Goal: Book appointment/travel/reservation

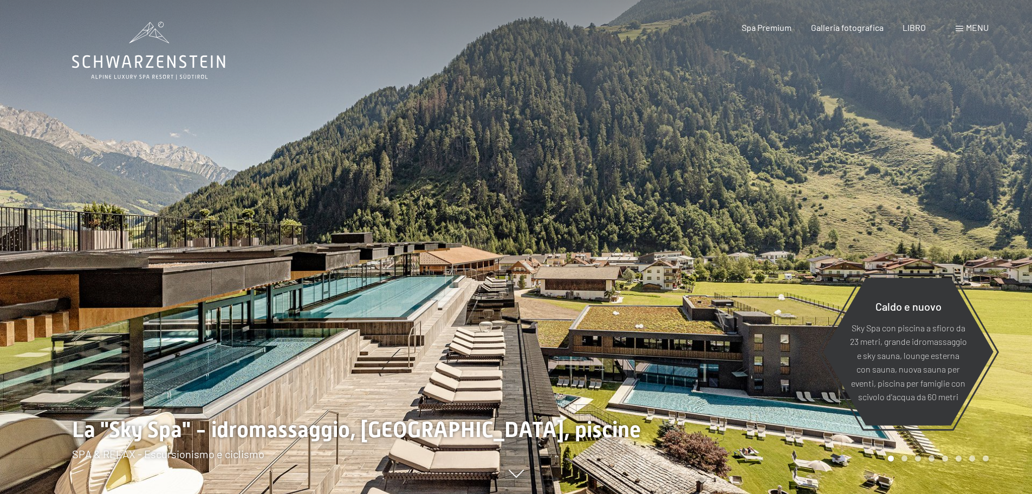
click at [811, 194] on div at bounding box center [775, 247] width 517 height 494
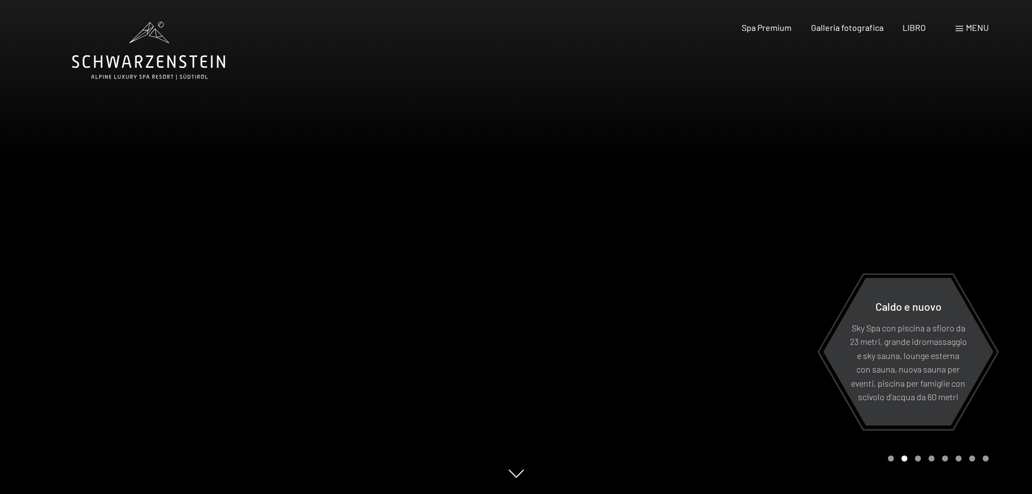
click at [965, 27] on div "menu" at bounding box center [972, 28] width 33 height 12
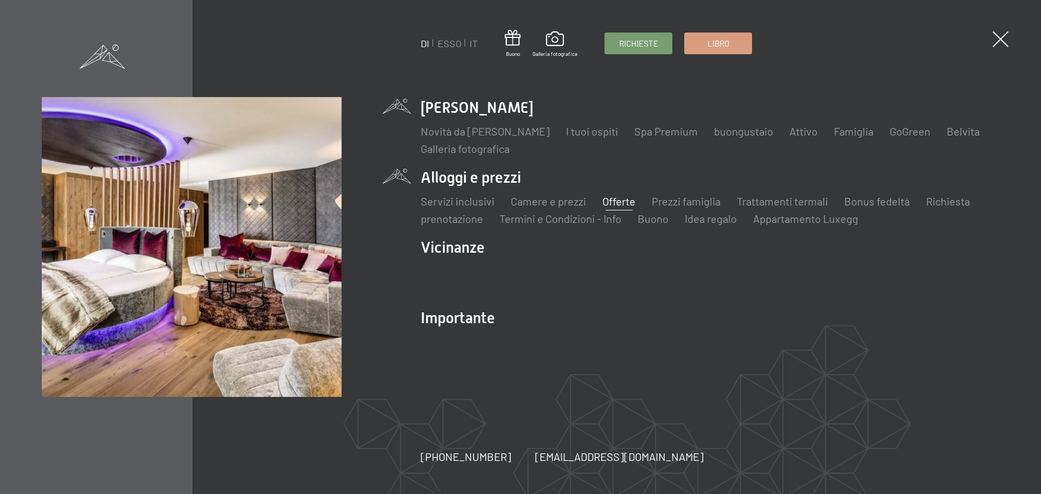
click at [617, 204] on font "Offerte" at bounding box center [618, 201] width 33 height 13
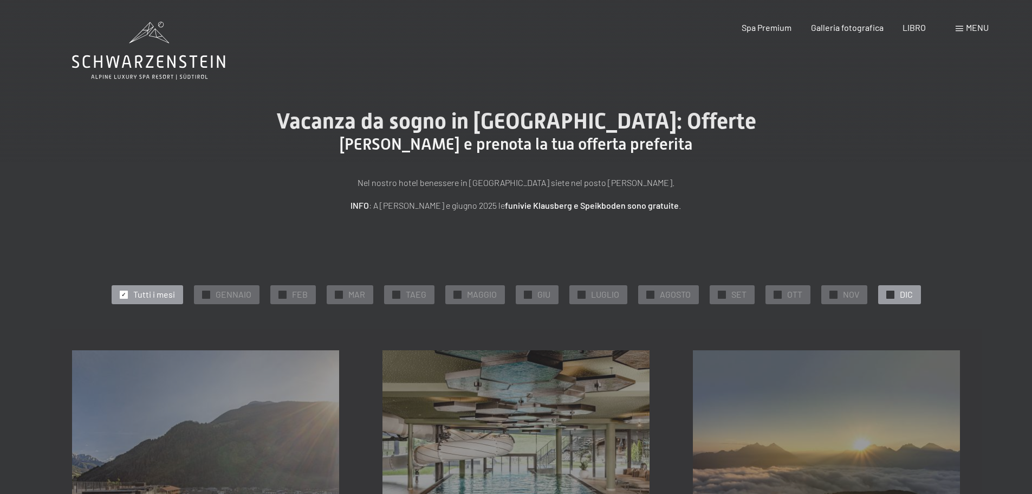
click at [899, 293] on div "✓ DIC" at bounding box center [900, 294] width 43 height 18
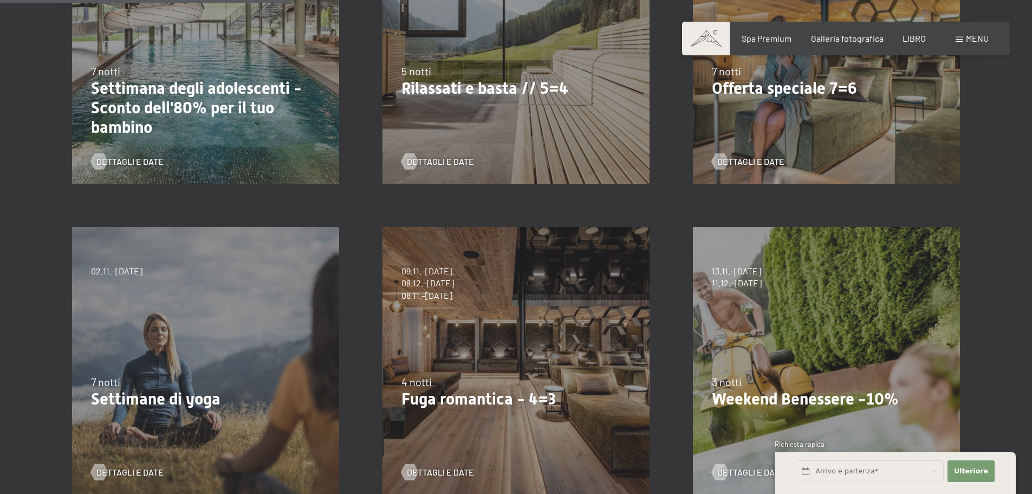
scroll to position [542, 0]
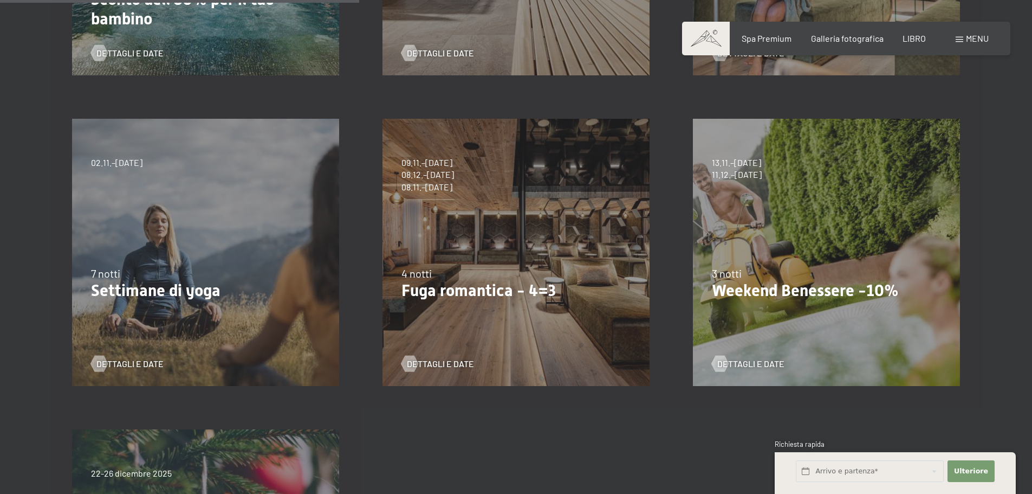
click at [512, 267] on div "4 notti" at bounding box center [516, 273] width 229 height 15
click at [465, 287] on font "Fuga romantica - 4=3" at bounding box center [479, 290] width 154 height 19
click at [441, 364] on font "Dettagli e date" at bounding box center [451, 363] width 67 height 10
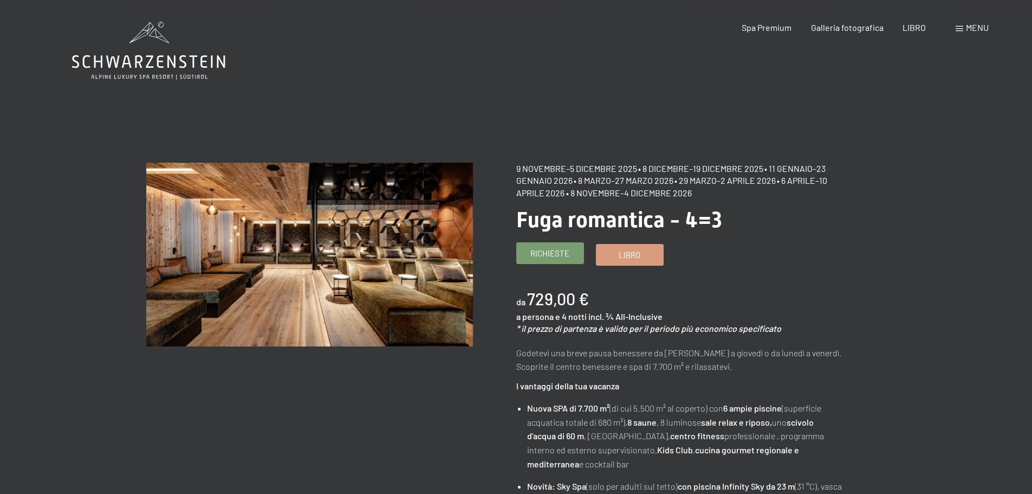
click at [537, 259] on span "Richieste" at bounding box center [550, 253] width 39 height 11
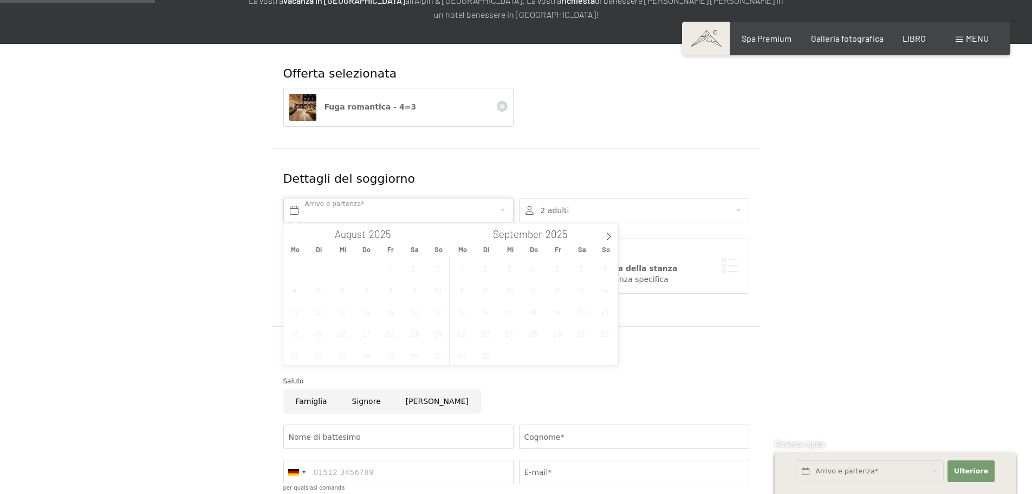
click at [293, 212] on input "text" at bounding box center [398, 210] width 230 height 24
click at [602, 236] on span at bounding box center [609, 232] width 18 height 18
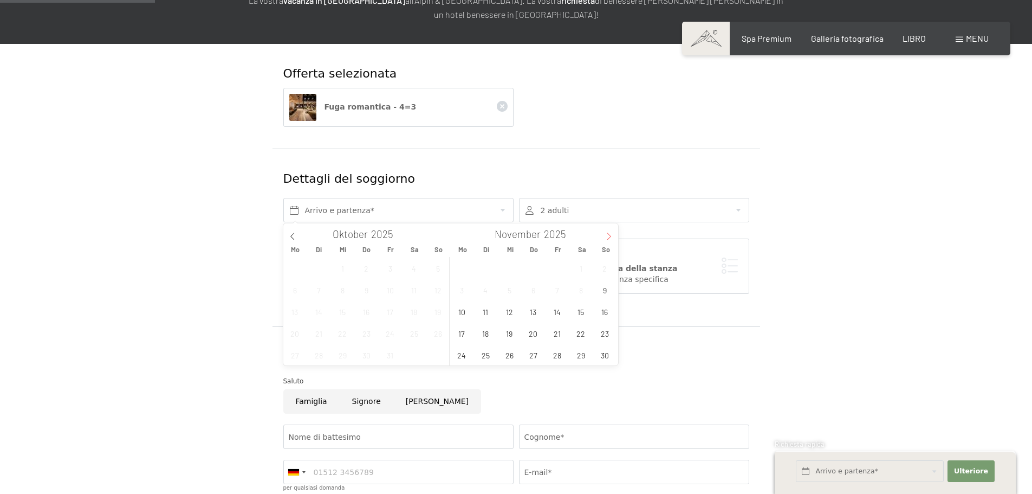
type input "2026"
click at [295, 287] on span "8" at bounding box center [295, 289] width 21 height 21
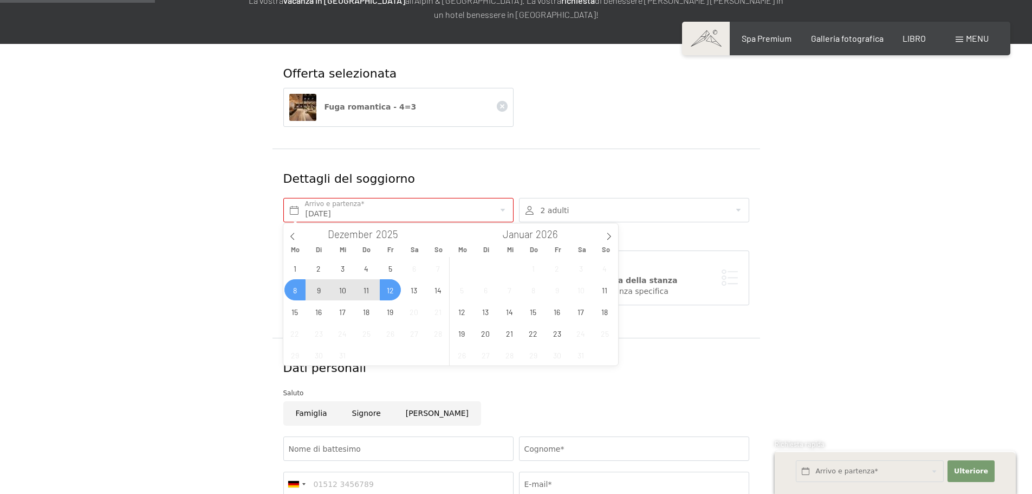
click at [438, 268] on span "7" at bounding box center [438, 267] width 21 height 21
click at [393, 290] on span "12" at bounding box center [390, 289] width 21 height 21
type input "Mo. 08.12.2025 - Fr. 12.12.2025"
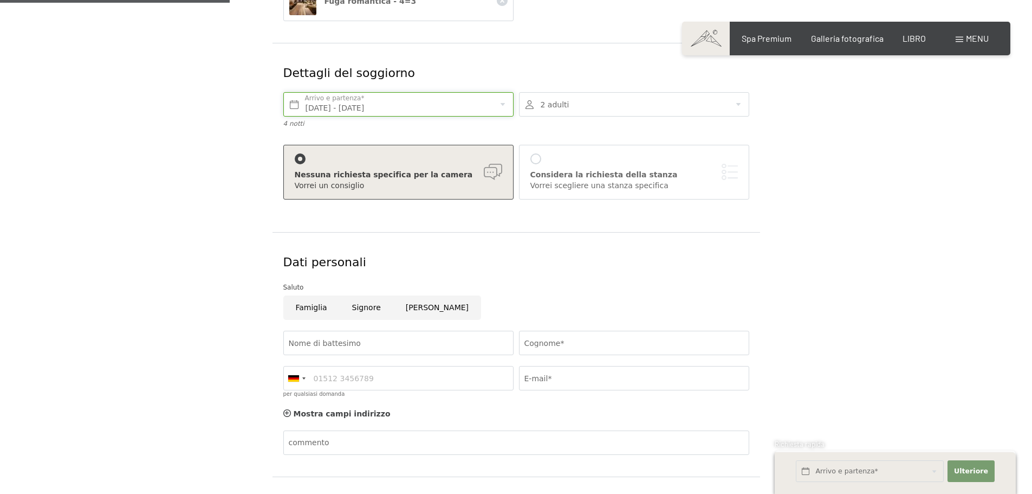
scroll to position [271, 0]
click at [363, 305] on input "Signore" at bounding box center [367, 305] width 54 height 24
radio input "true"
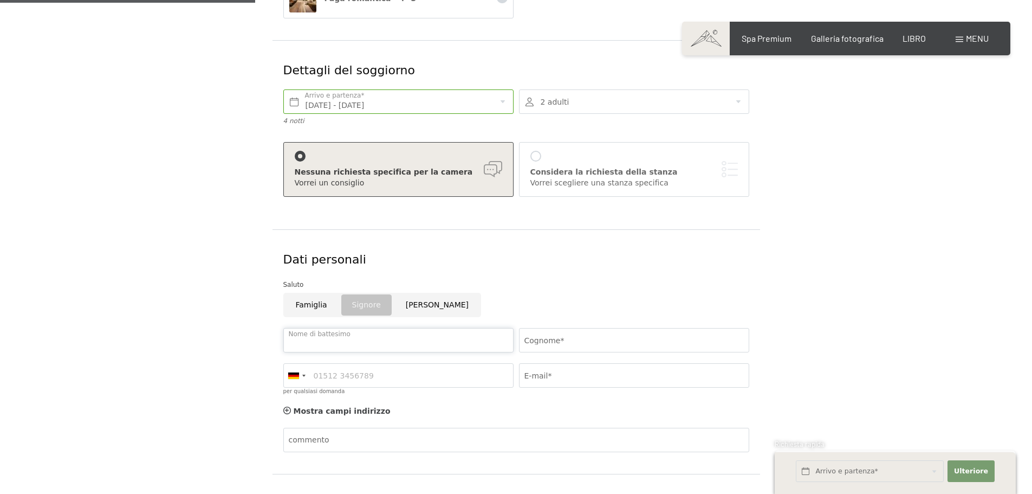
click at [340, 339] on input "Nome di battesimo" at bounding box center [398, 340] width 230 height 24
type input "Eduard"
type input "Tudurachi"
type input "3283010942"
type input "eduardtudurachi@gmail.com"
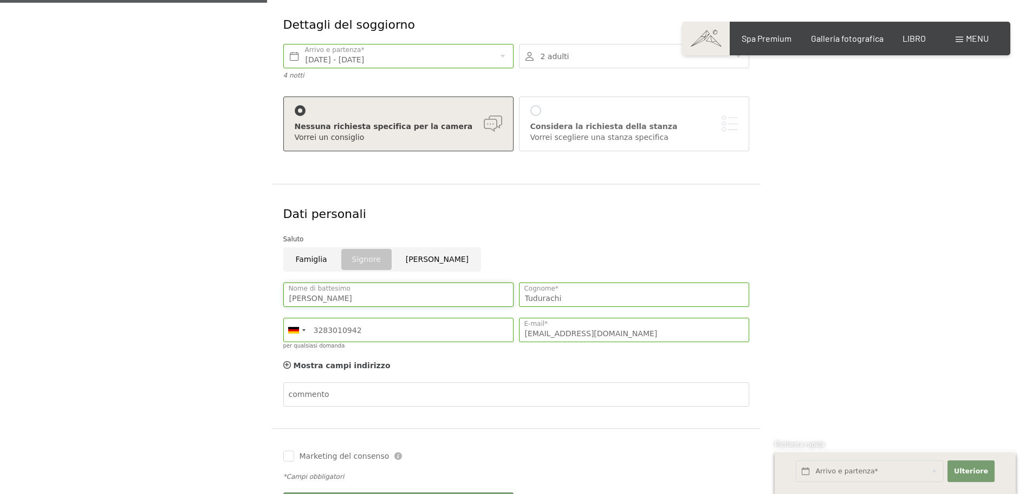
scroll to position [379, 0]
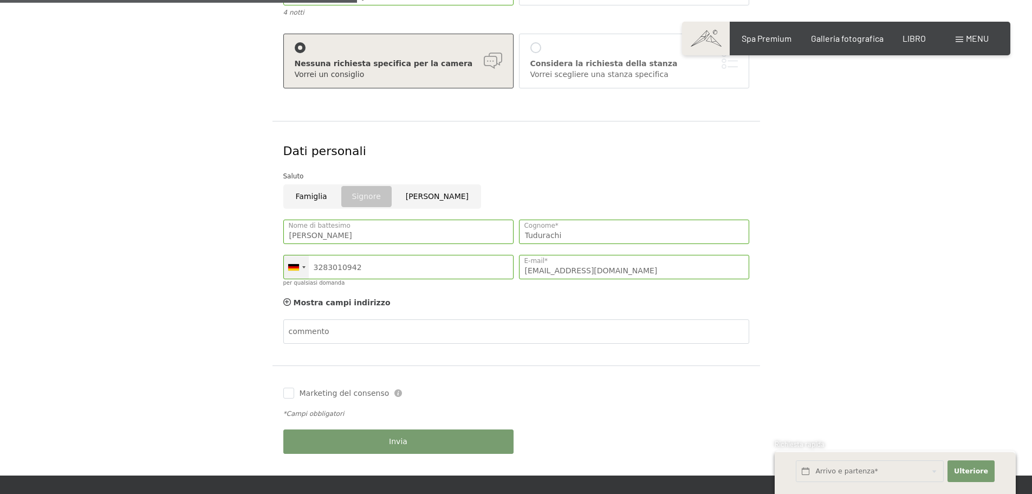
click at [305, 268] on div at bounding box center [296, 266] width 25 height 23
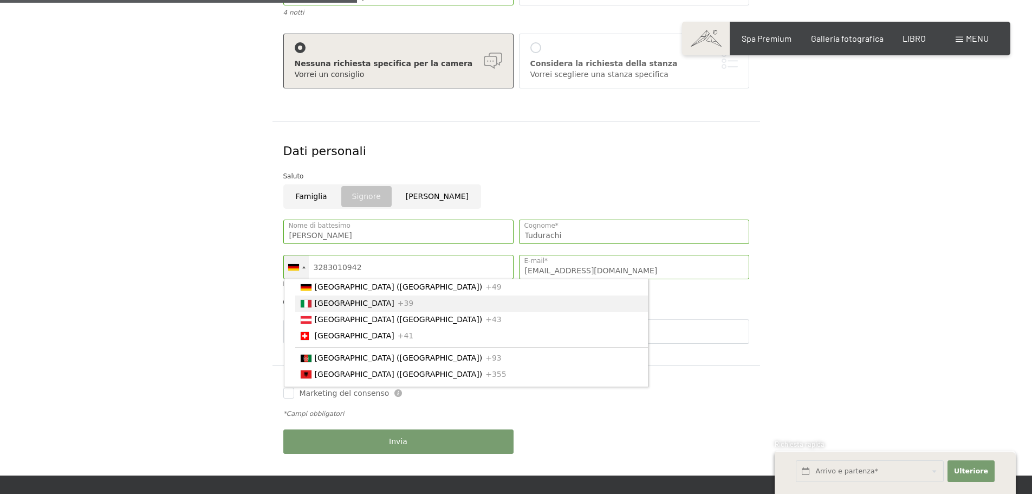
click at [321, 307] on font "[GEOGRAPHIC_DATA]" at bounding box center [355, 303] width 80 height 9
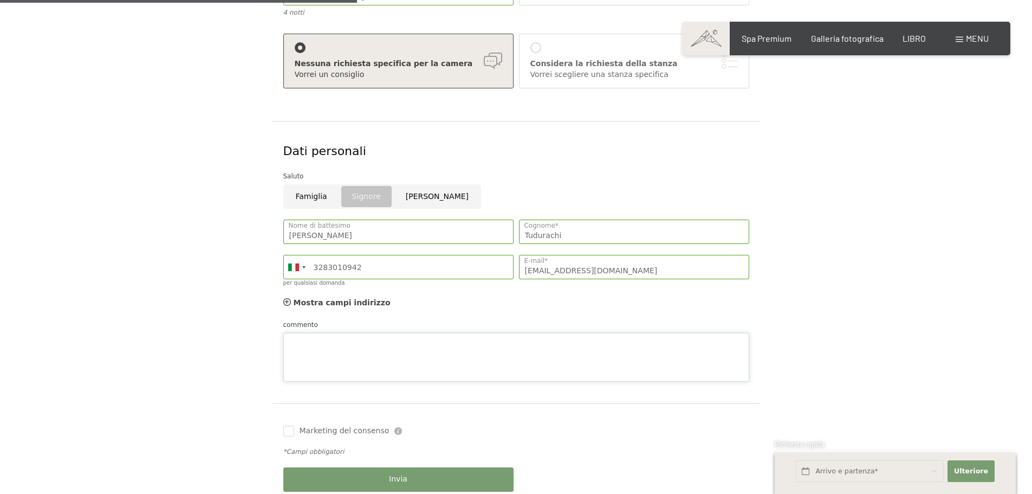
click at [295, 329] on div "commento" at bounding box center [516, 350] width 466 height 62
type textarea "letto matrimoniale"
click at [309, 197] on input "Famiglia" at bounding box center [311, 196] width 56 height 24
radio input "true"
click at [388, 335] on textarea "letto matrimoniale" at bounding box center [516, 357] width 466 height 49
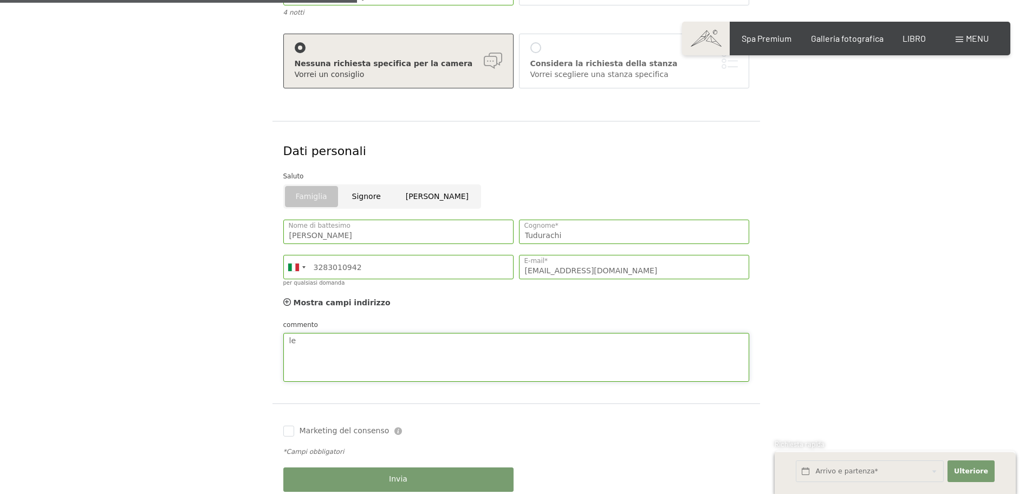
type textarea "l"
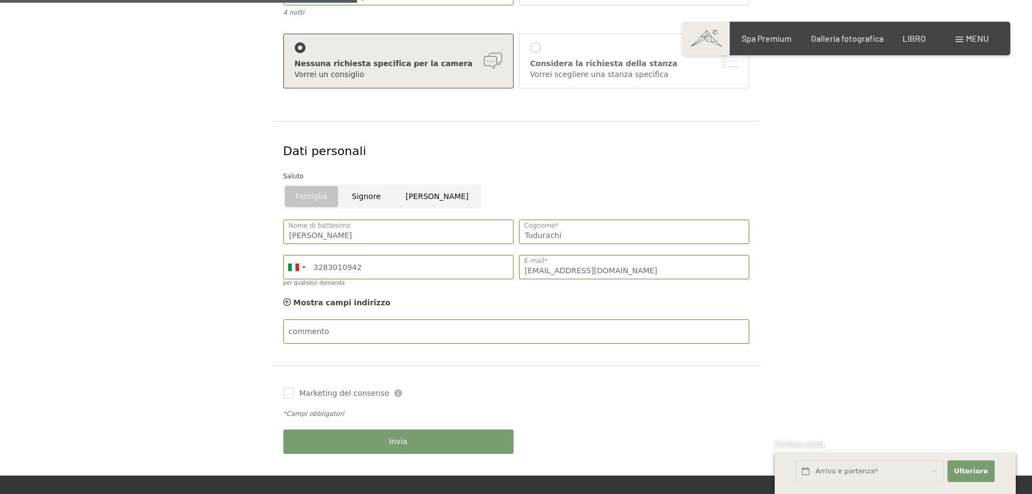
click at [804, 288] on form "Offerta selezionata Fuga romantica - 4=3 Dettagli del soggiorno Mo. 08.12.2025 …" at bounding box center [516, 151] width 740 height 648
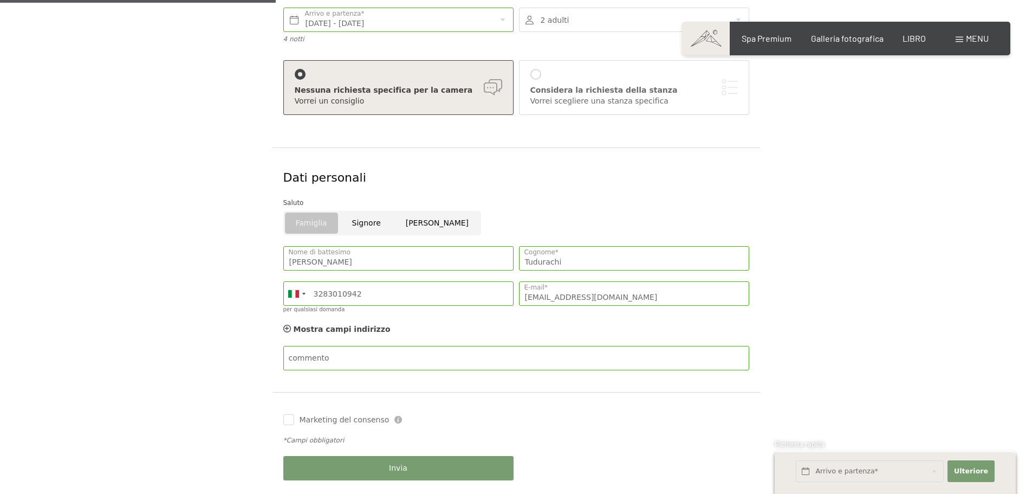
scroll to position [434, 0]
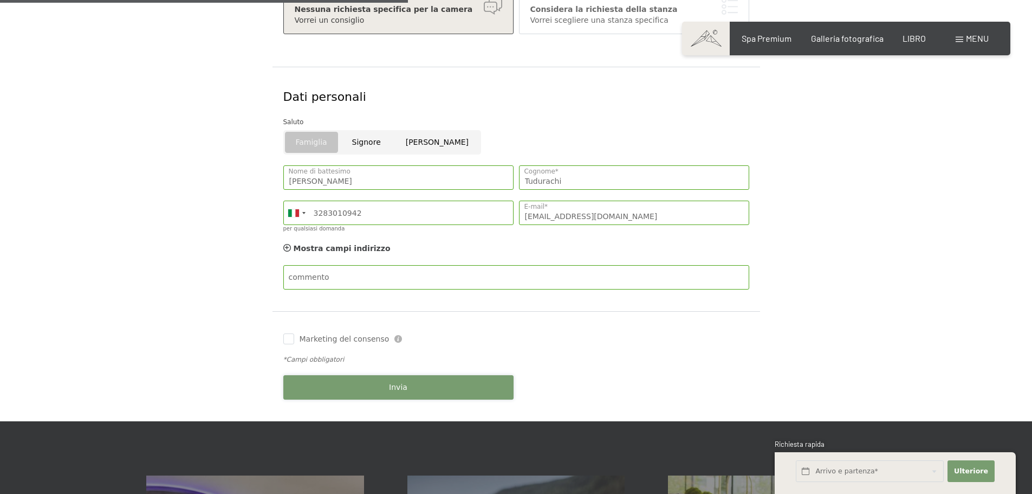
click at [402, 385] on font "Invia" at bounding box center [398, 387] width 18 height 9
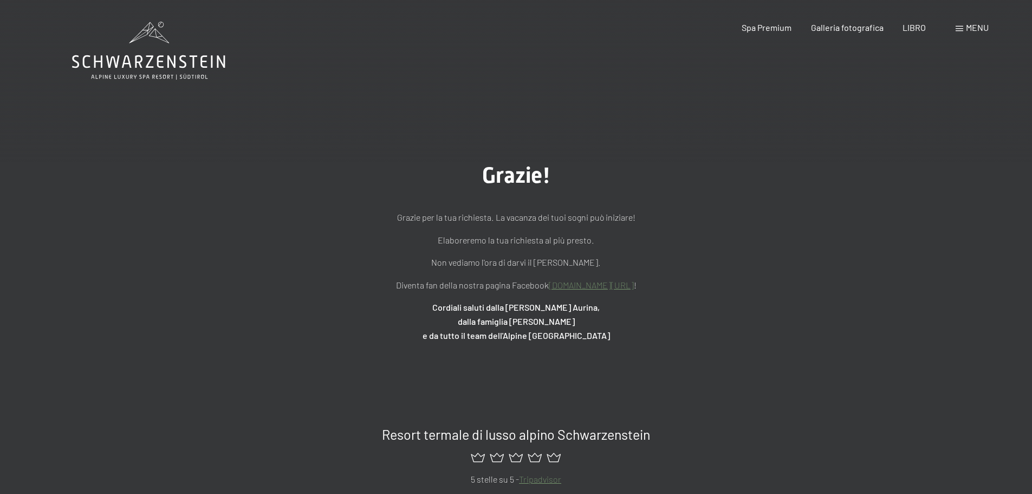
click at [139, 49] on icon at bounding box center [148, 51] width 153 height 58
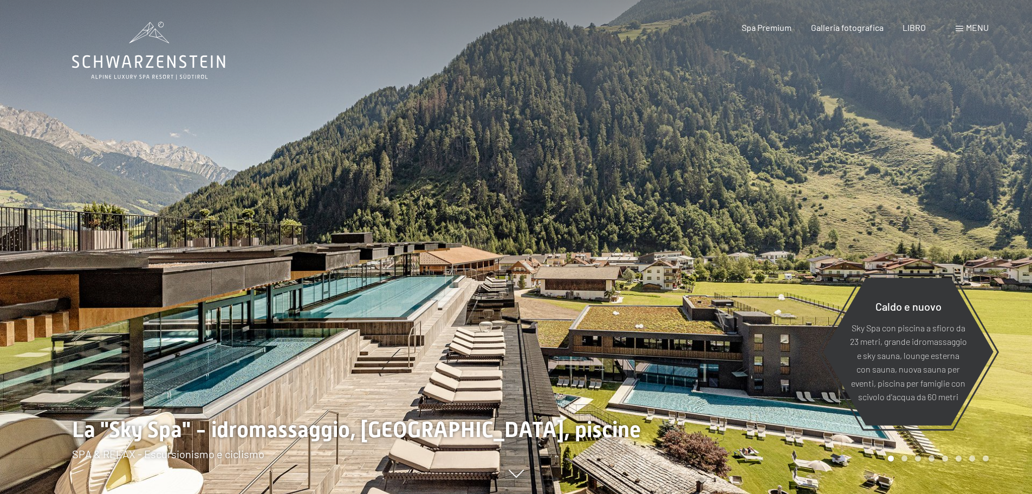
click at [965, 29] on div "menu" at bounding box center [972, 28] width 33 height 12
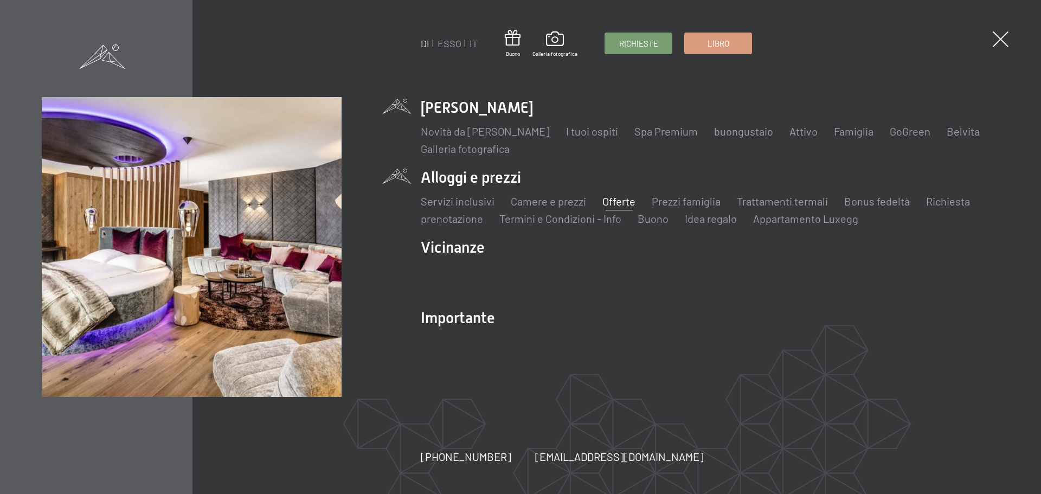
click at [609, 202] on font "Offerte" at bounding box center [618, 201] width 33 height 13
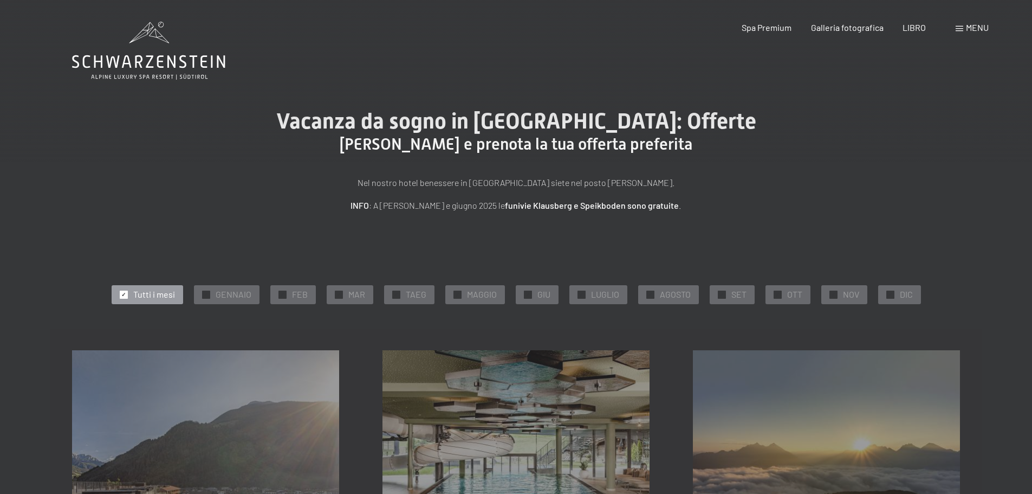
drag, startPoint x: 883, startPoint y: 292, endPoint x: 885, endPoint y: 246, distance: 46.6
click at [884, 293] on div "✓ DIC" at bounding box center [900, 294] width 43 height 18
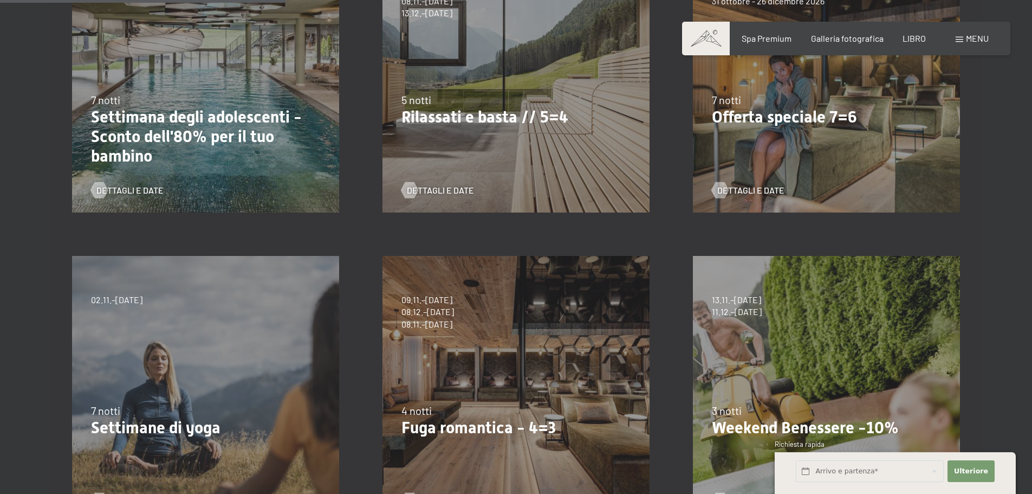
scroll to position [488, 0]
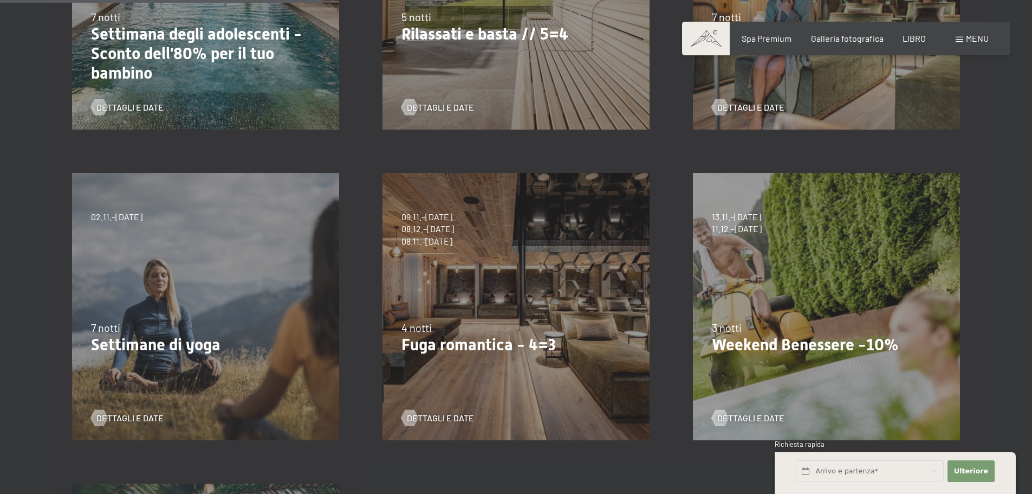
click at [541, 302] on div "09.11.–[DATE] 08.12.–[DATE] 11.01.–[DATE] 08.03.–[DATE] 29.03.–[DATE] 06.04.–[D…" at bounding box center [516, 306] width 311 height 311
click at [435, 415] on font "Dettagli e date" at bounding box center [451, 417] width 67 height 10
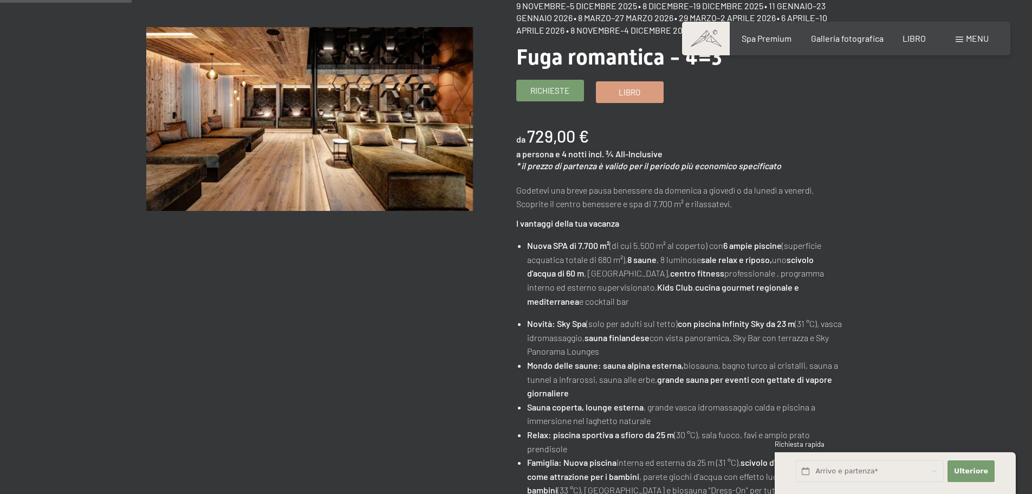
click at [552, 92] on font "Richieste" at bounding box center [550, 91] width 39 height 10
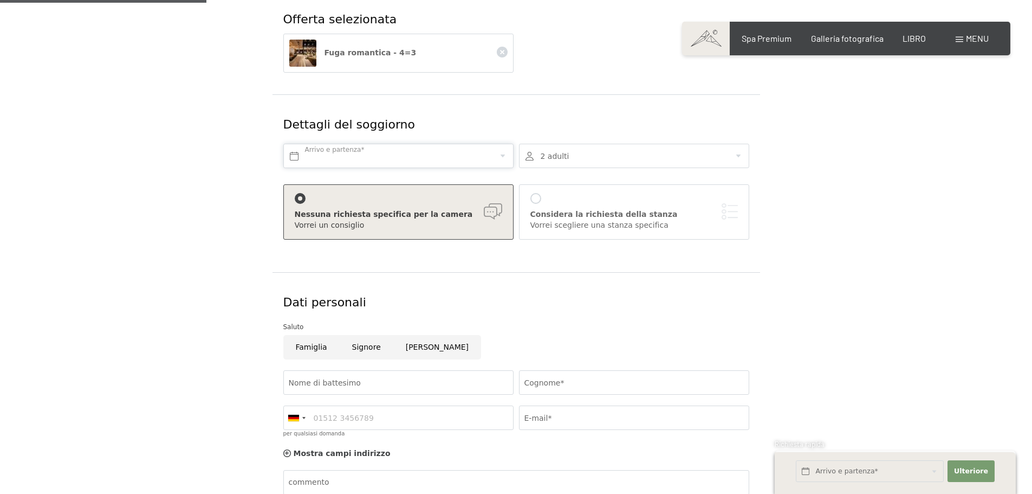
click at [294, 156] on input "text" at bounding box center [398, 156] width 230 height 24
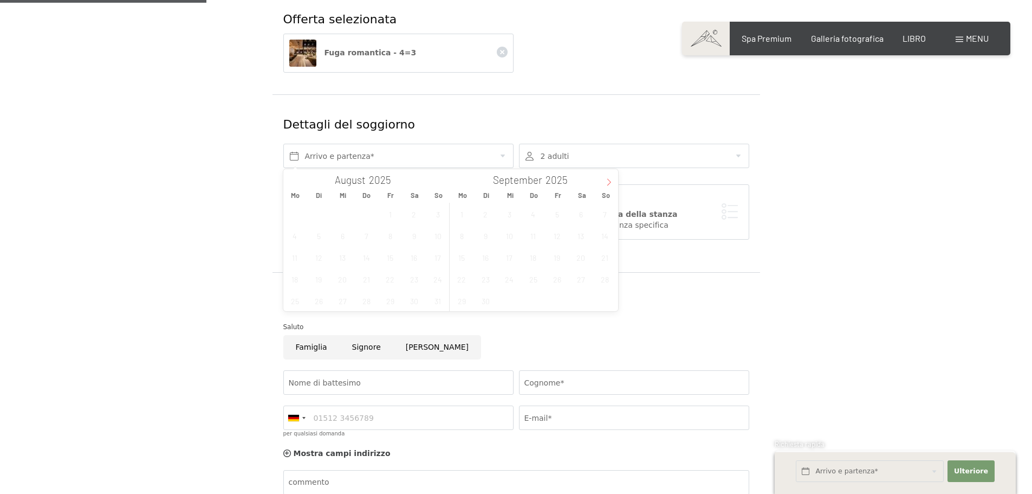
click at [609, 182] on icon at bounding box center [609, 182] width 8 height 8
type input "2026"
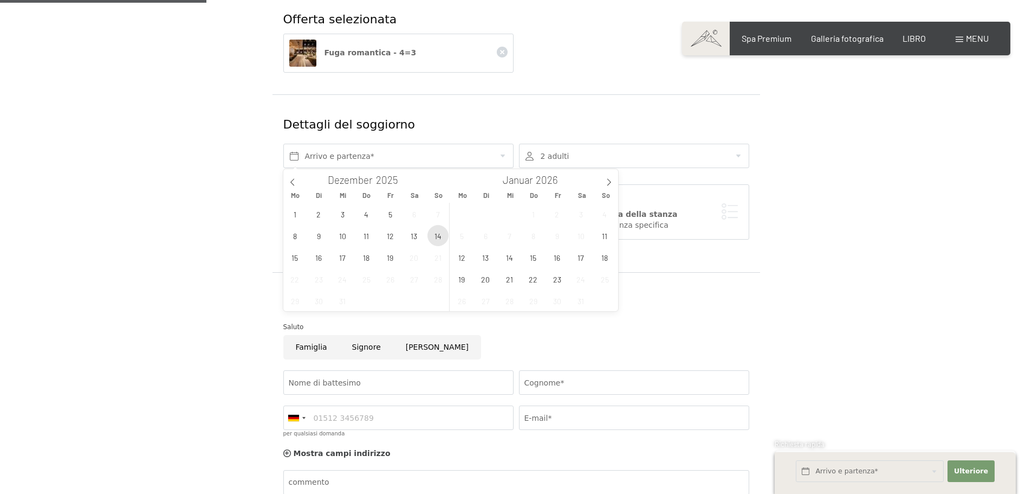
click at [437, 232] on span "14" at bounding box center [438, 235] width 21 height 21
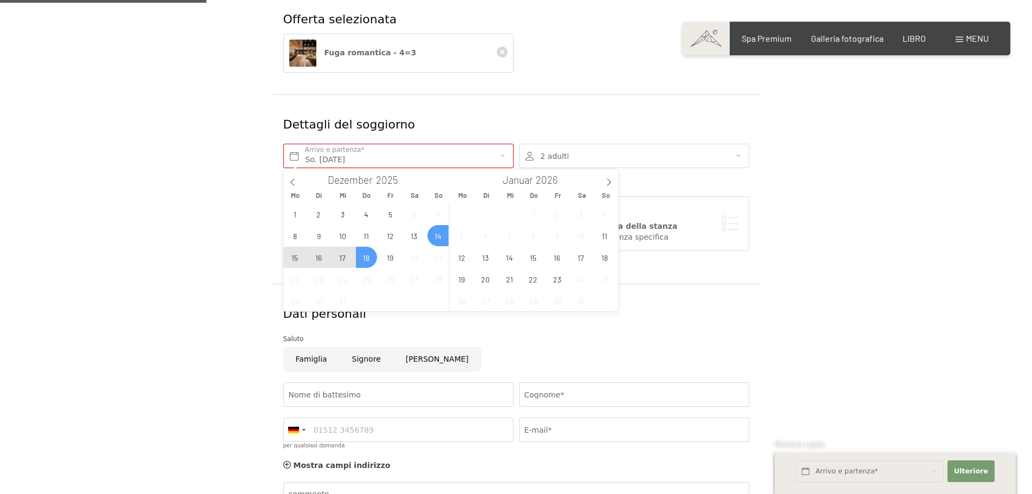
click at [367, 259] on span "18" at bounding box center [366, 257] width 21 height 21
type input "So. 14.12.2025 - Do. 18.12.2025"
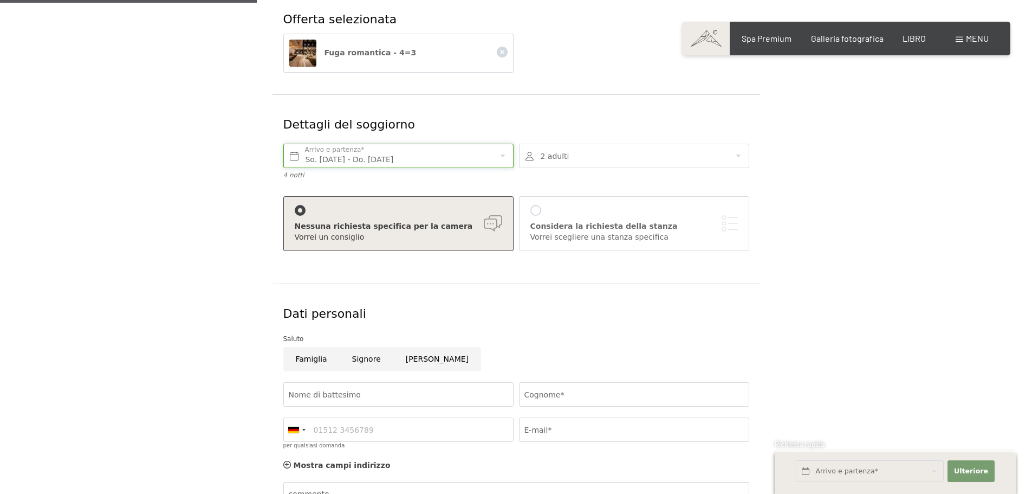
scroll to position [325, 0]
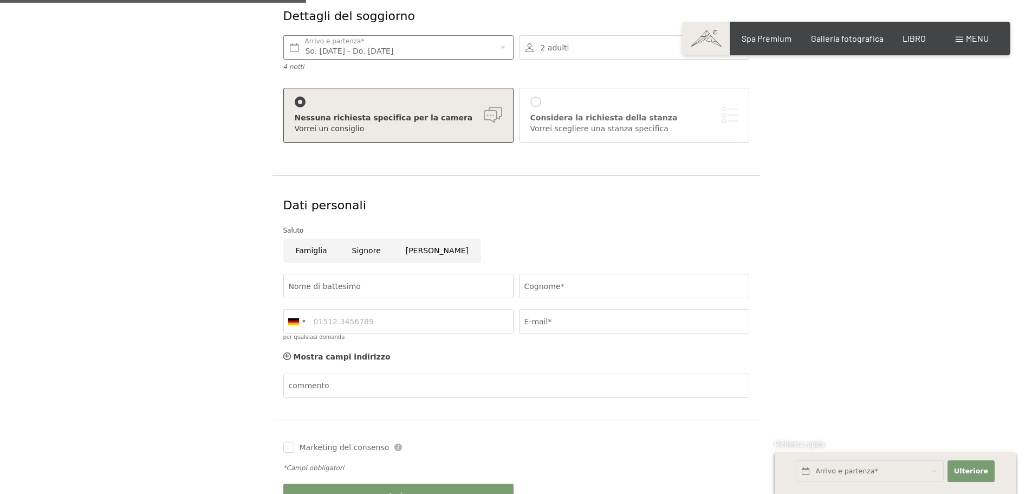
click at [307, 250] on input "Famiglia" at bounding box center [311, 250] width 56 height 24
radio input "true"
click at [318, 282] on input "Nome di battesimo" at bounding box center [398, 286] width 230 height 24
type input "Eduard"
type input "Tudurachi"
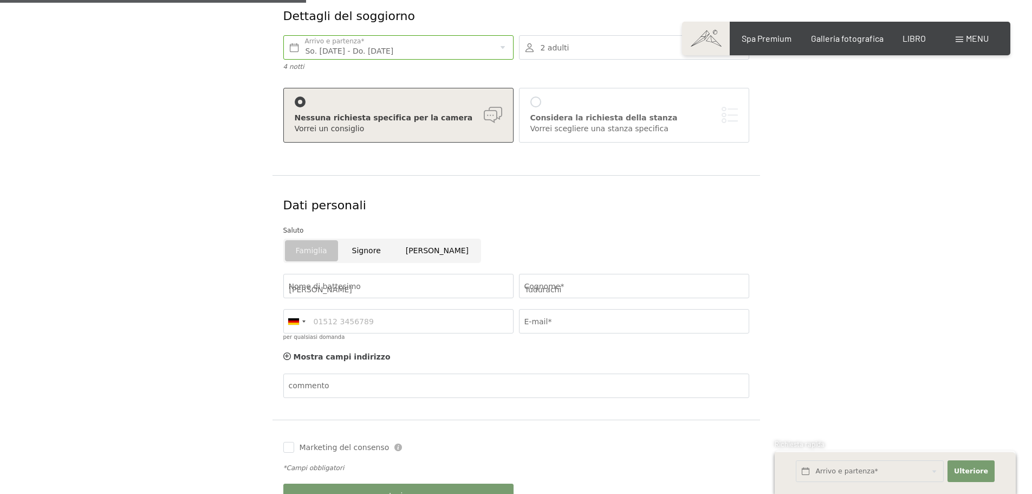
type input "3283010942"
type input "eduardtudurachi@gmail.com"
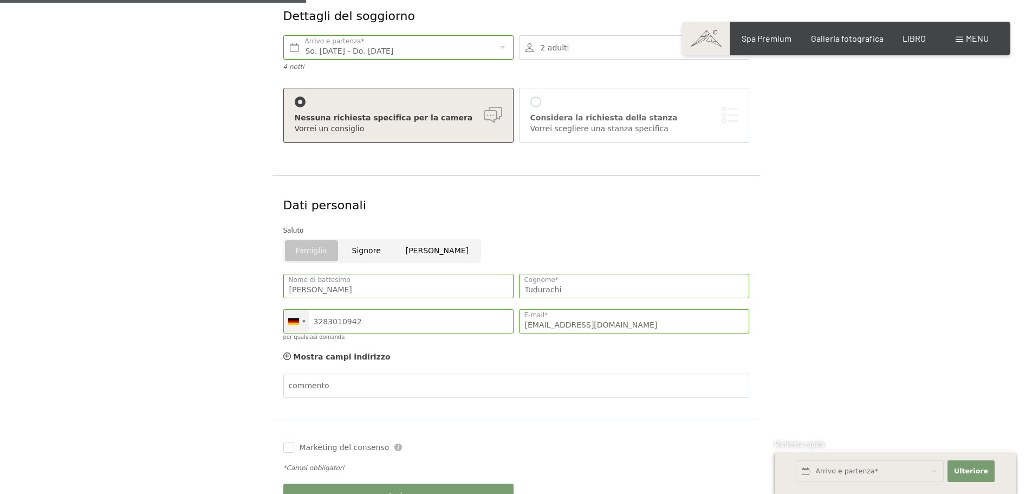
click at [306, 321] on div at bounding box center [296, 320] width 25 height 23
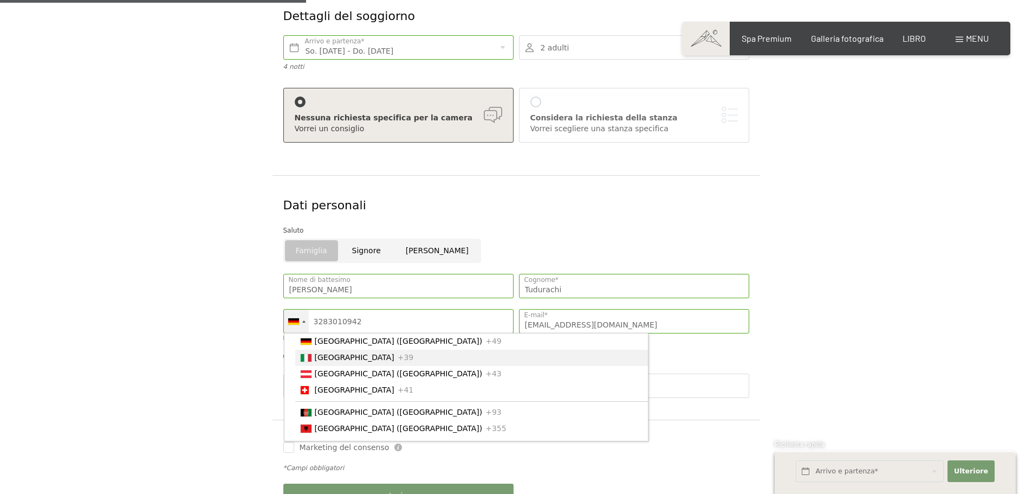
click at [321, 357] on font "[GEOGRAPHIC_DATA]" at bounding box center [355, 357] width 80 height 9
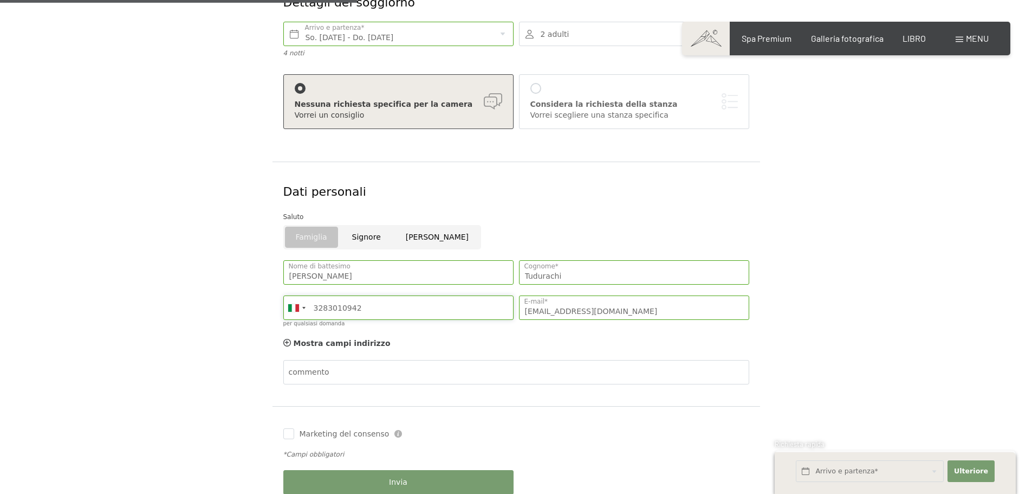
scroll to position [379, 0]
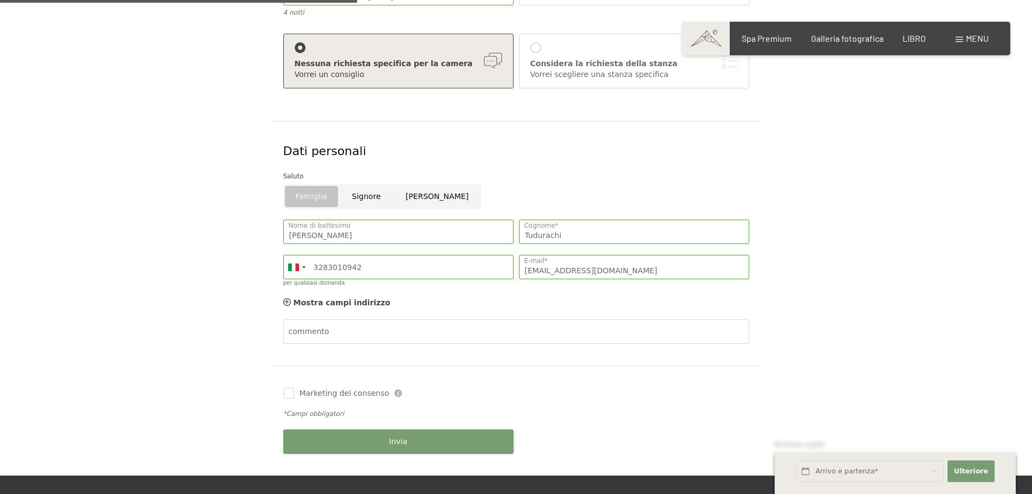
click at [428, 441] on button "Invia" at bounding box center [398, 441] width 230 height 24
